Goal: Communication & Community: Answer question/provide support

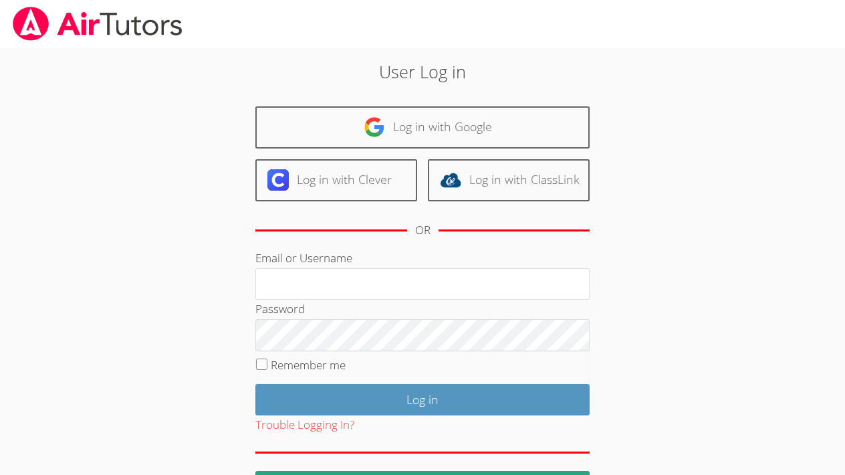
type input "ayoon3@bhusd.com"
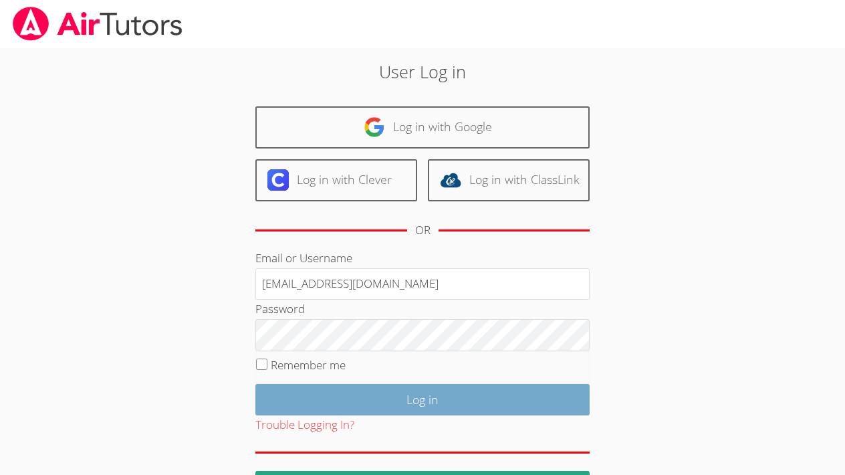
click at [370, 406] on input "Log in" at bounding box center [422, 399] width 334 height 31
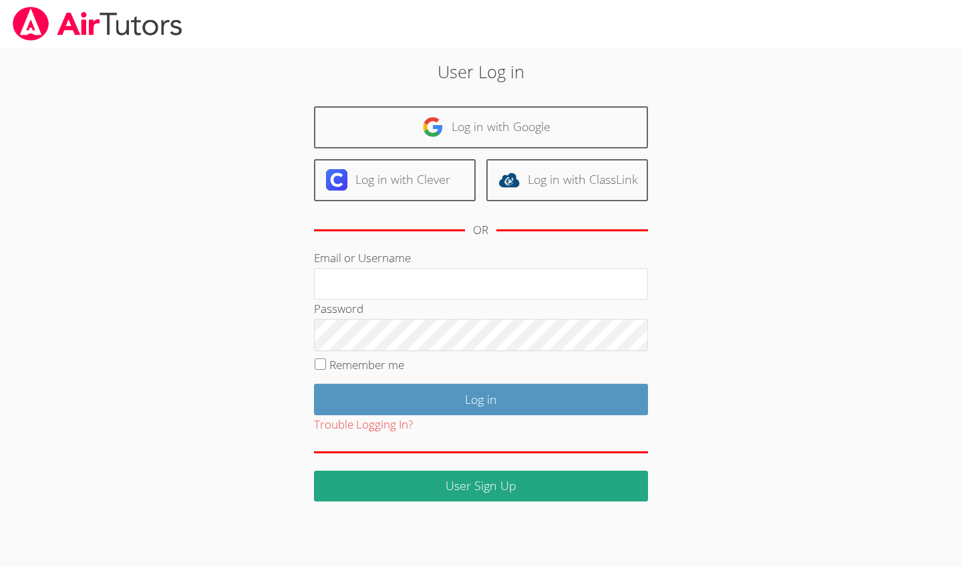
click at [800, 303] on div "User Log in Log in with Google Log in with Clever Log in with ClassLink OR Emai…" at bounding box center [481, 274] width 722 height 453
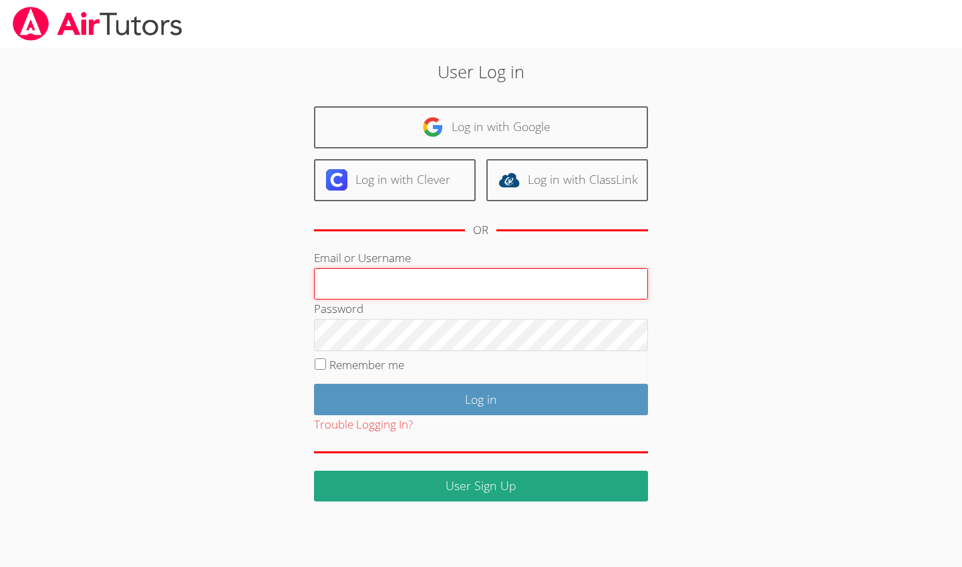
click at [494, 283] on input "Email or Username" at bounding box center [481, 284] width 334 height 32
type input "ayoon3@bhusd.com"
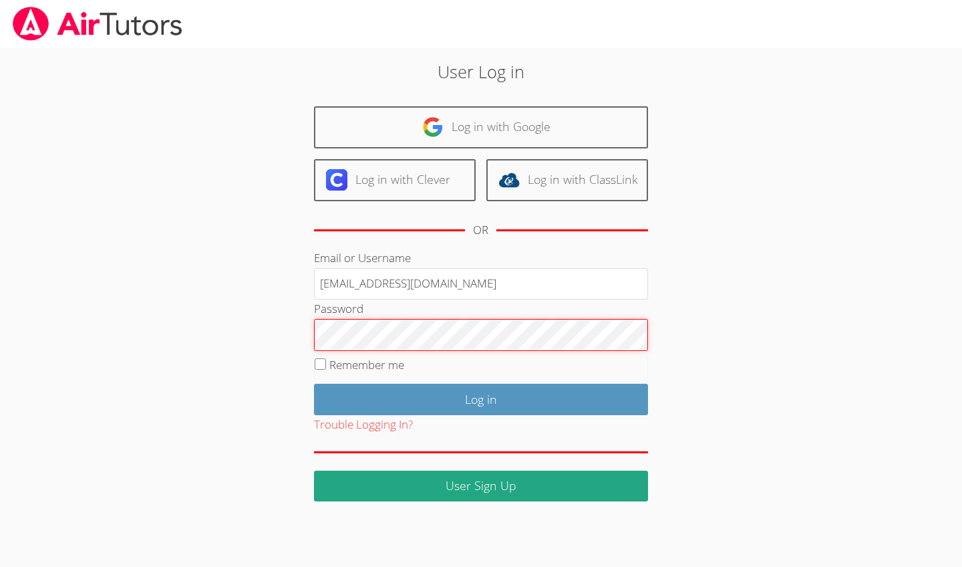
click at [481, 397] on input "Log in" at bounding box center [481, 399] width 334 height 31
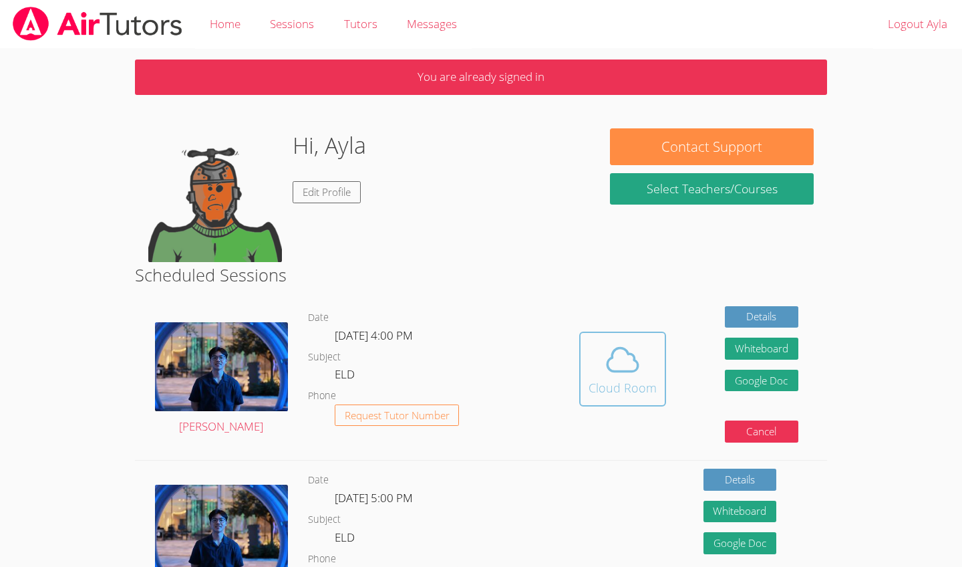
click at [631, 367] on icon at bounding box center [622, 359] width 37 height 37
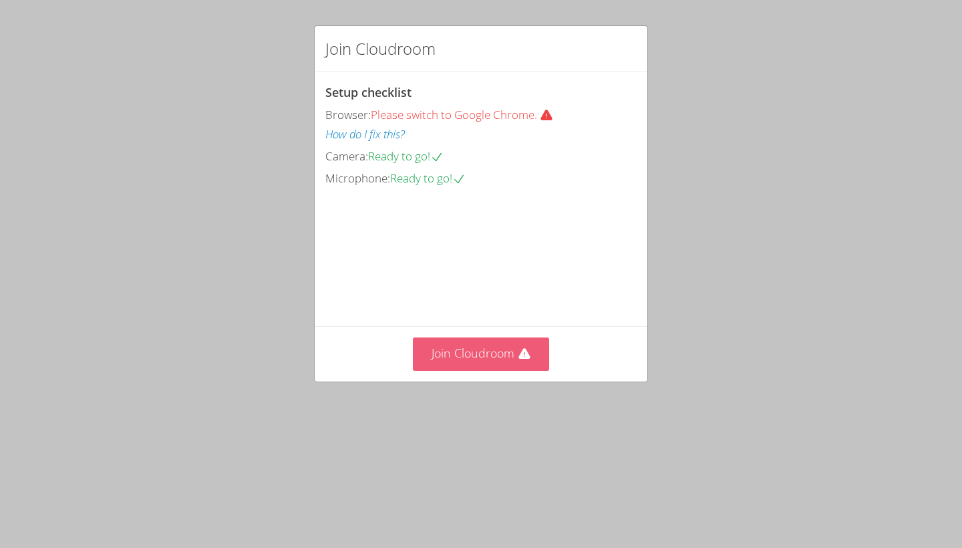
click at [492, 370] on button "Join Cloudroom" at bounding box center [481, 354] width 137 height 33
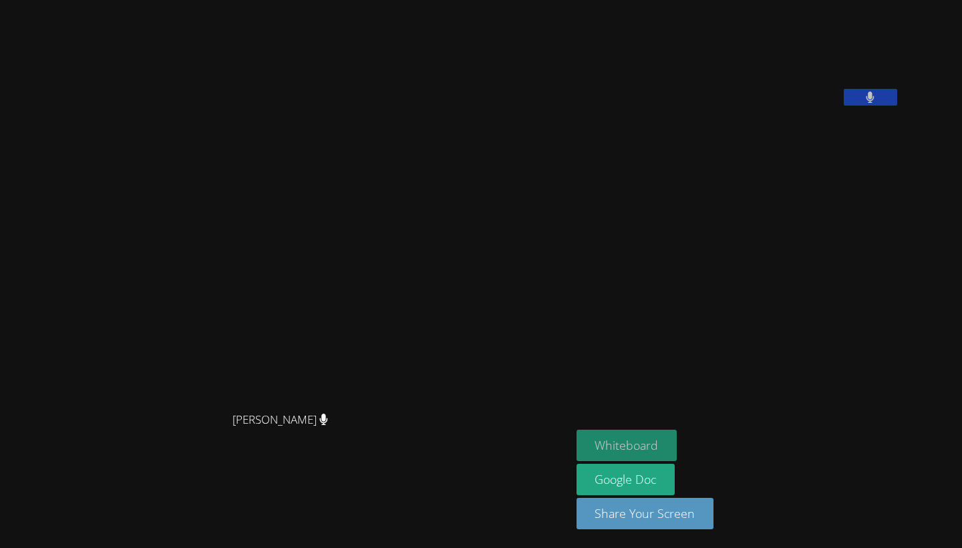
click at [577, 444] on button "Whiteboard" at bounding box center [627, 445] width 101 height 31
